Goal: Task Accomplishment & Management: Use online tool/utility

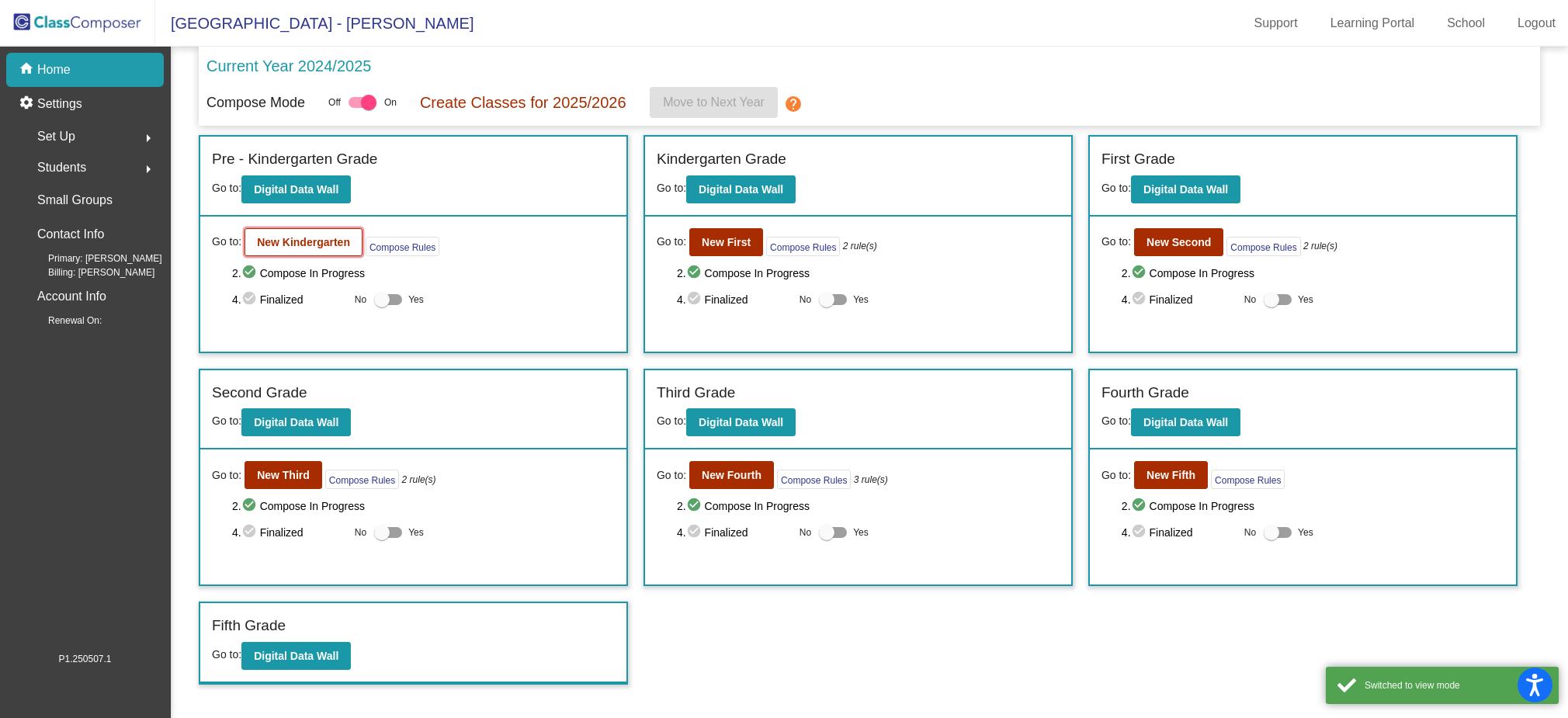
click at [312, 250] on button "New Kindergarten" at bounding box center [304, 242] width 118 height 28
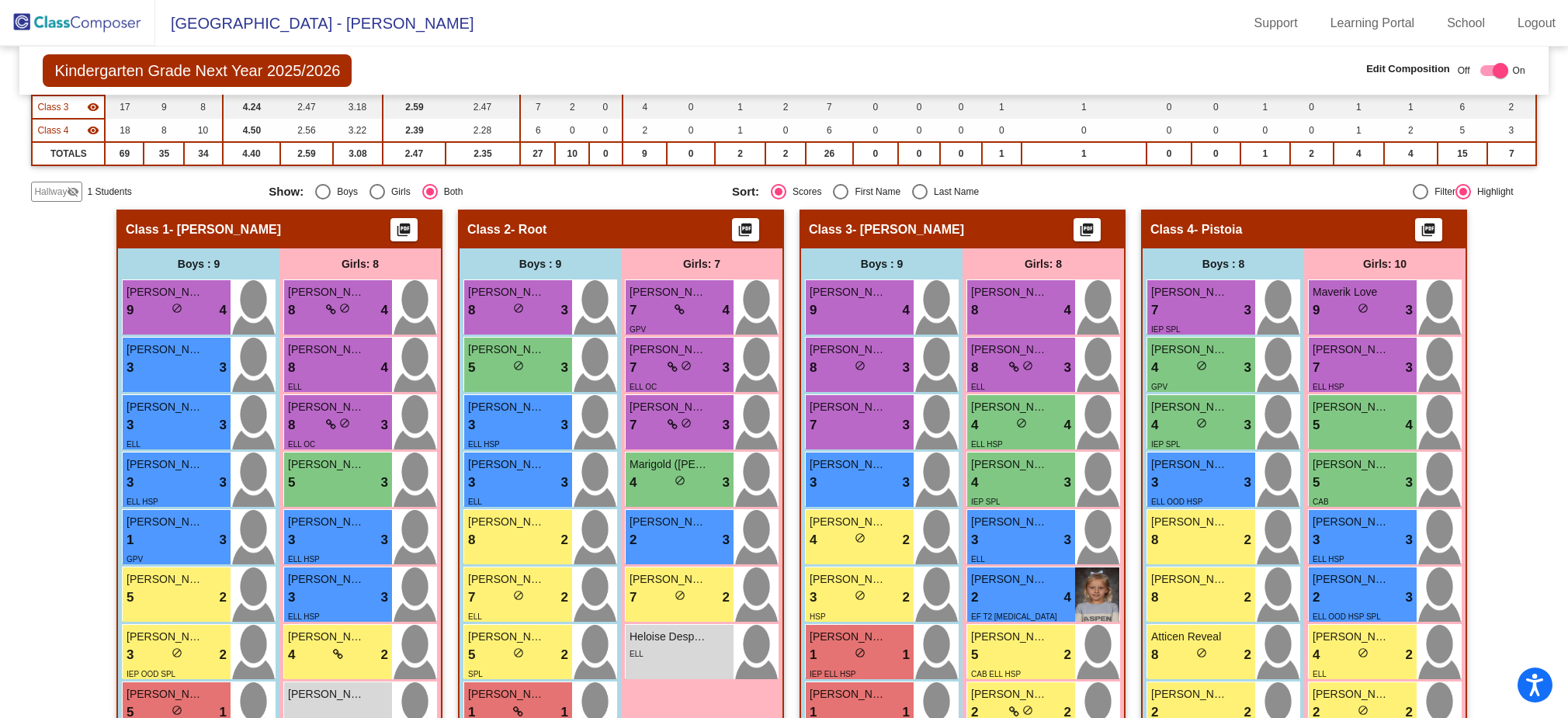
scroll to position [380, 0]
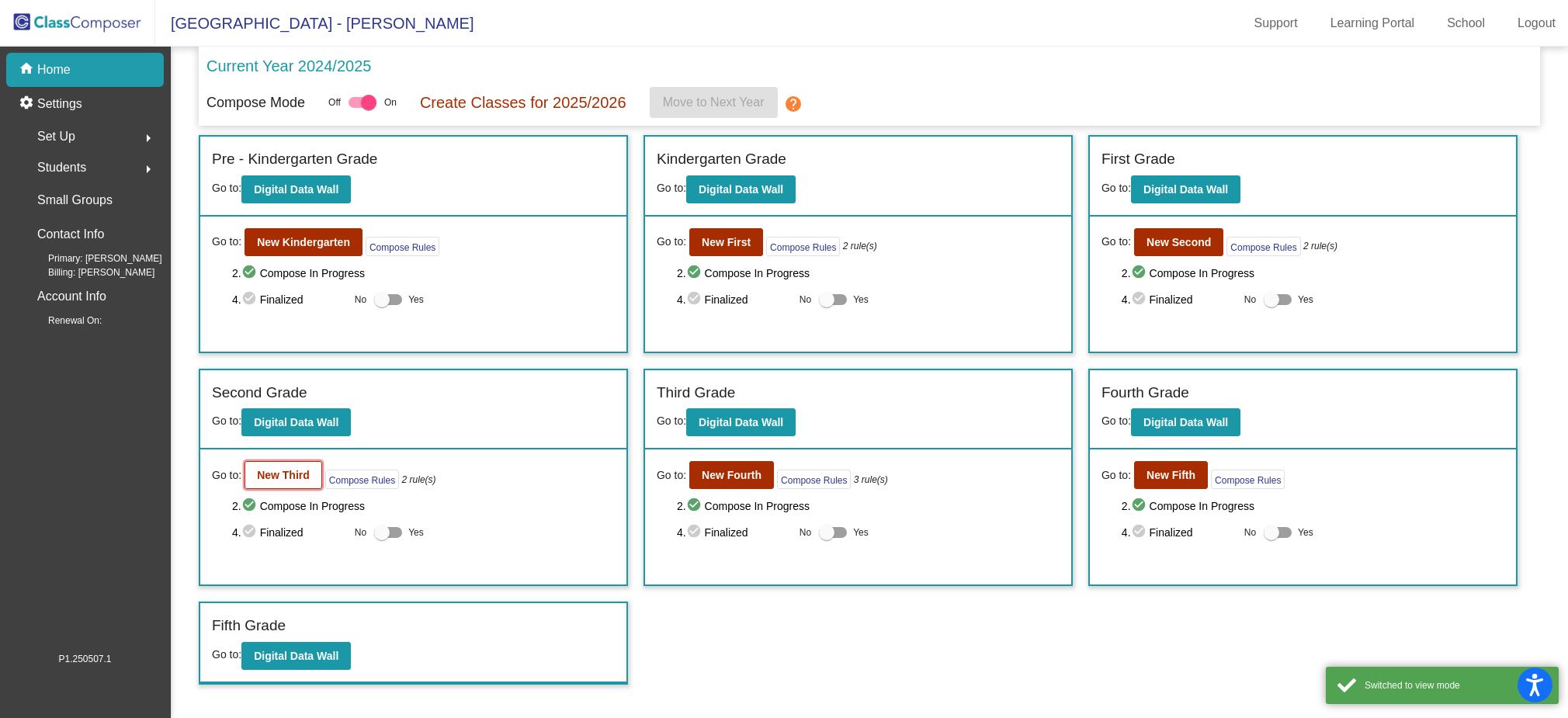
click at [287, 477] on b "New Third" at bounding box center [284, 475] width 53 height 13
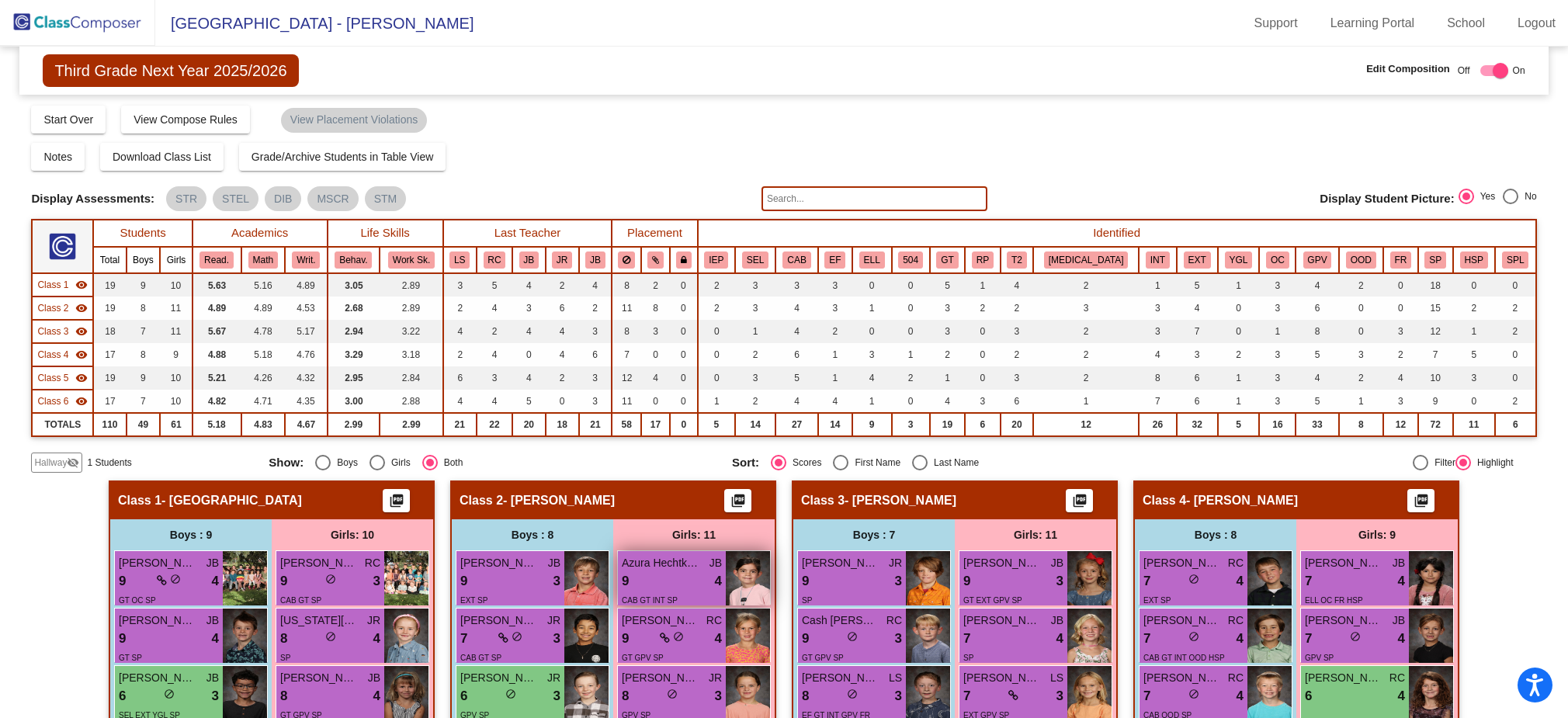
scroll to position [26, 0]
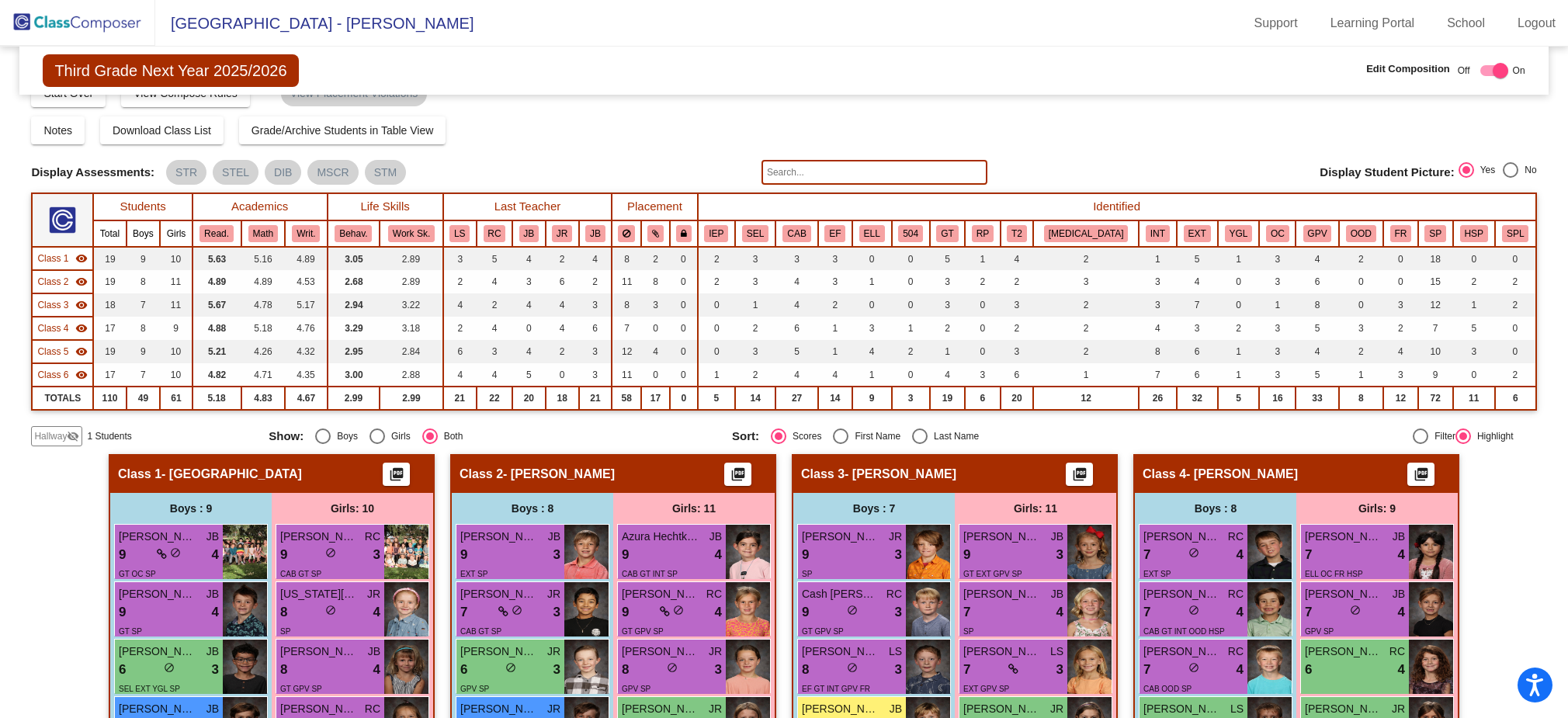
click at [49, 440] on span "Hallway" at bounding box center [50, 436] width 33 height 14
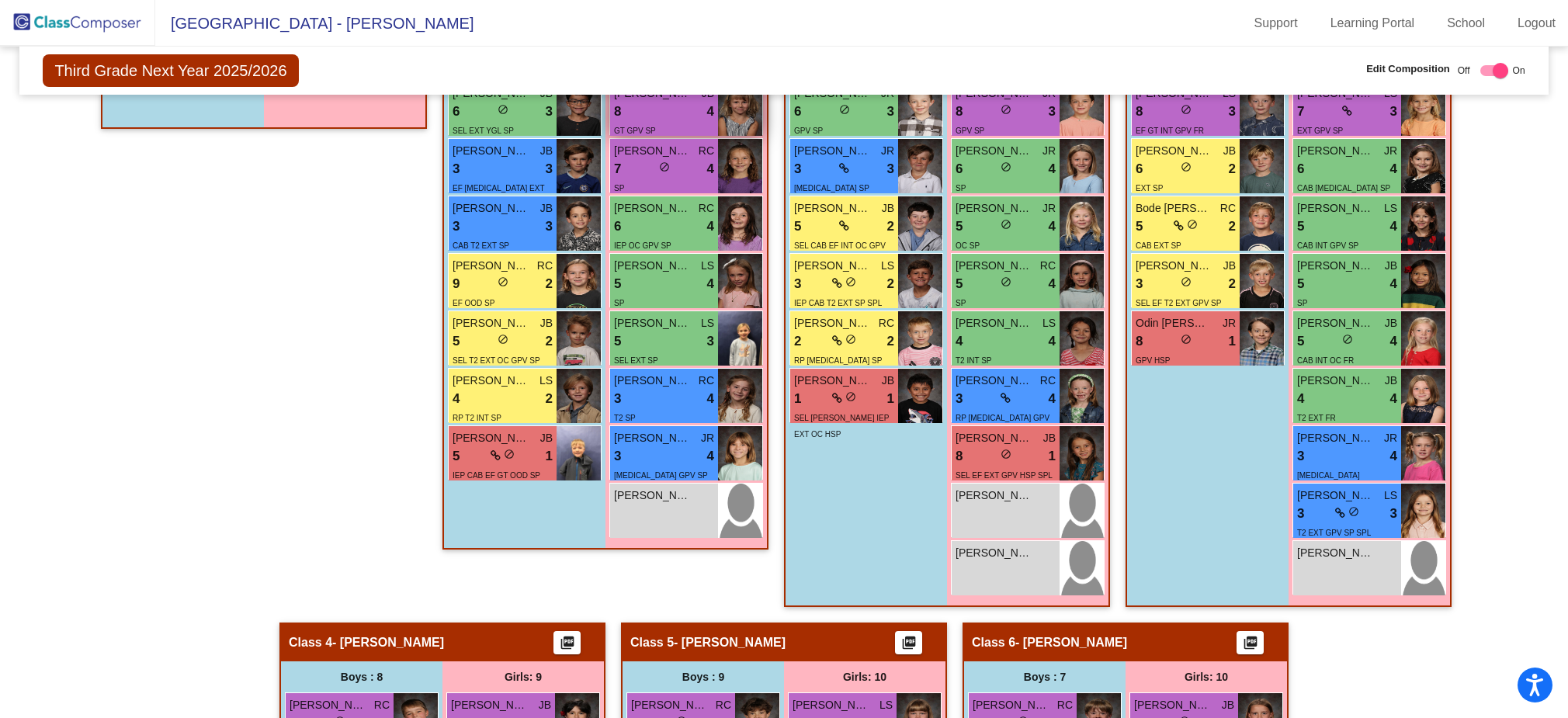
scroll to position [587, 0]
